Goal: Task Accomplishment & Management: Manage account settings

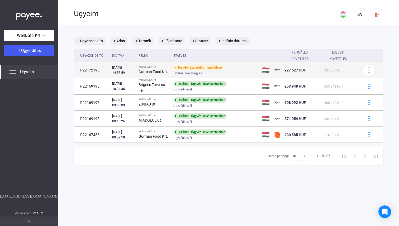
click at [256, 71] on div "Teendő: Szerződés megküldése Fizetési meghagyás" at bounding box center [215, 70] width 84 height 10
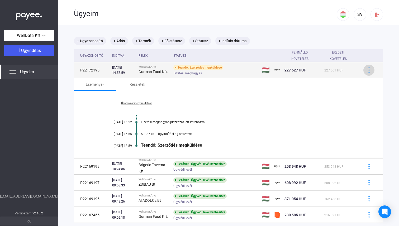
click at [365, 68] on div at bounding box center [369, 70] width 8 height 6
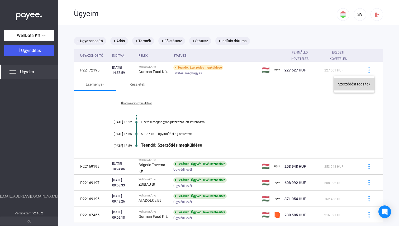
click at [343, 84] on button "Szerződést rögzítek" at bounding box center [354, 84] width 41 height 13
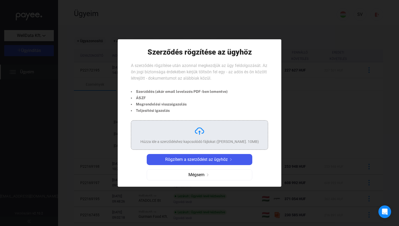
click at [177, 140] on div "Húzza ide a szerződéshez kapcsolódó fájlokat ([PERSON_NAME]. 10MB)" at bounding box center [199, 141] width 118 height 5
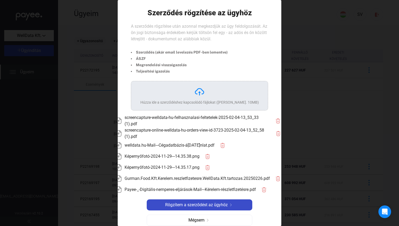
click at [208, 209] on button "Rögzítem a szerződést az ügyhöz" at bounding box center [199, 204] width 105 height 11
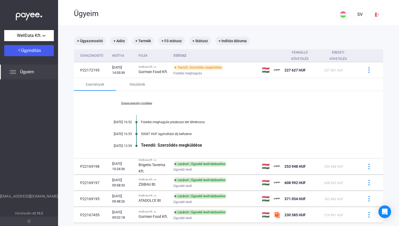
drag, startPoint x: 205, startPoint y: 149, endPoint x: 196, endPoint y: 106, distance: 43.6
click at [196, 106] on div "Összes esemény mutatása [DATE] 16:52 Fizetési meghagyás piszkozat lett létrehoz…" at bounding box center [228, 124] width 309 height 67
drag, startPoint x: 30, startPoint y: 49, endPoint x: 36, endPoint y: 75, distance: 26.8
click at [36, 75] on div "WellData Kft. Ügyindítás Ügyeim [EMAIL_ADDRESS][DOMAIN_NAME] Verziószám: v2.10.2" at bounding box center [29, 113] width 58 height 226
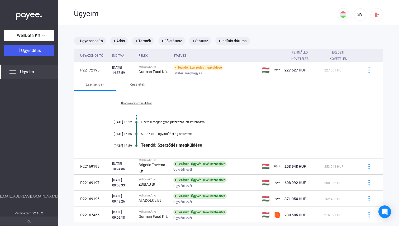
click at [36, 75] on div "Ügyeim" at bounding box center [29, 72] width 58 height 15
